Goal: Navigation & Orientation: Understand site structure

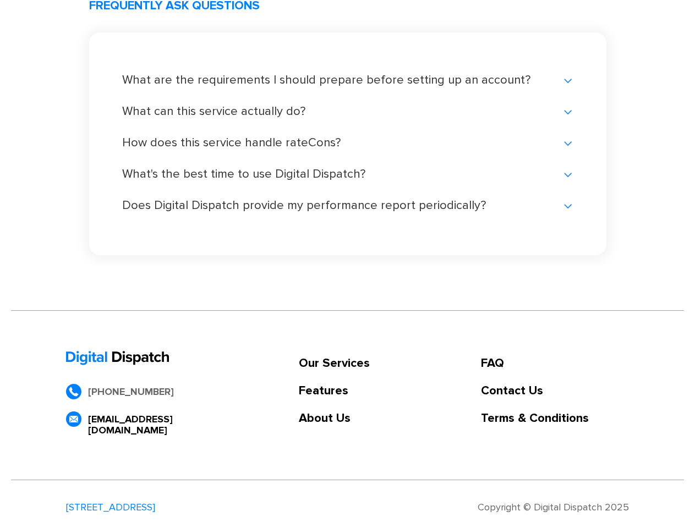
scroll to position [2326, 0]
click at [334, 363] on link "Our Services" at bounding box center [334, 363] width 71 height 11
click at [334, 391] on link "Features" at bounding box center [334, 390] width 71 height 11
click at [334, 418] on link "About Us" at bounding box center [334, 418] width 71 height 11
click at [554, 363] on link "FAQ" at bounding box center [555, 363] width 148 height 11
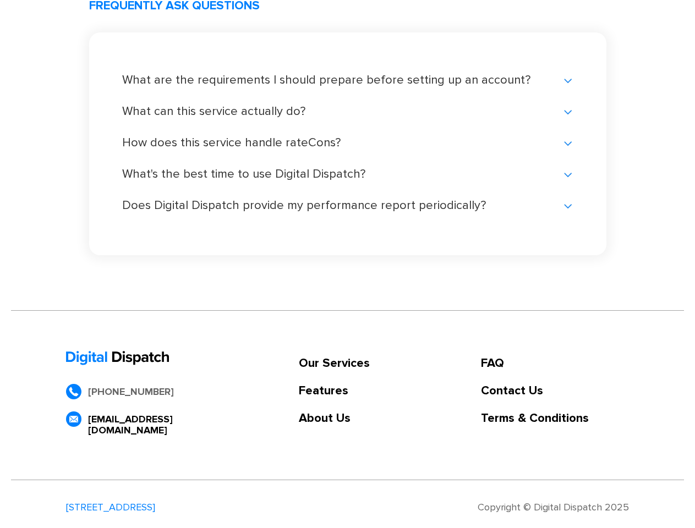
click at [554, 391] on link "Contact Us" at bounding box center [555, 390] width 148 height 11
click at [334, 363] on link "Our Services" at bounding box center [334, 363] width 71 height 11
click at [334, 391] on link "Features" at bounding box center [334, 390] width 71 height 11
click at [334, 418] on link "About Us" at bounding box center [334, 418] width 71 height 11
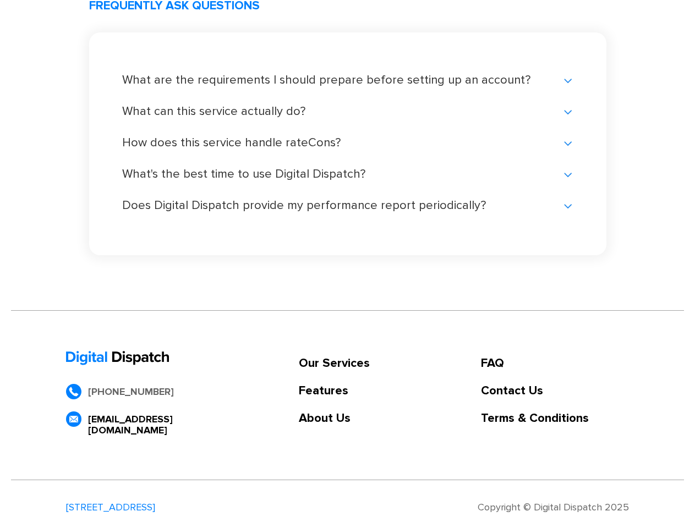
click at [554, 363] on link "FAQ" at bounding box center [555, 363] width 148 height 11
click at [554, 391] on link "Contact Us" at bounding box center [555, 390] width 148 height 11
